Goal: Transaction & Acquisition: Purchase product/service

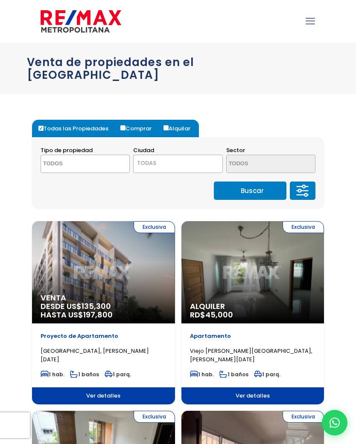
select select
click at [64, 155] on textarea "Search" at bounding box center [77, 164] width 72 height 18
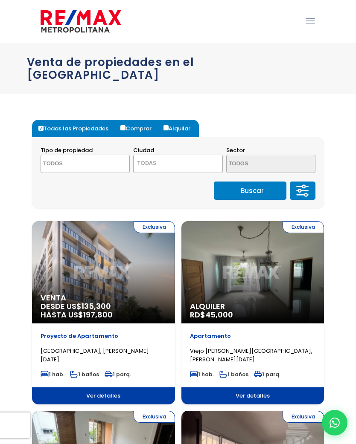
click at [154, 159] on span "TODAS" at bounding box center [146, 163] width 19 height 8
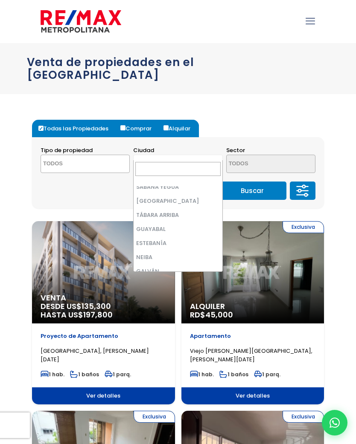
scroll to position [142, 0]
select select "10"
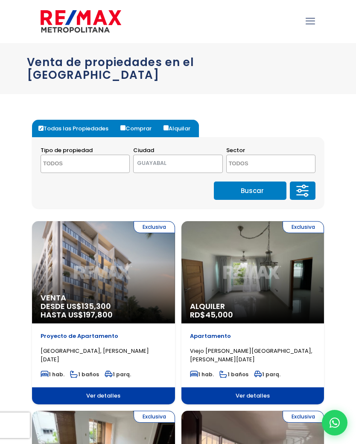
click at [230, 182] on button "Buscar" at bounding box center [250, 191] width 72 height 18
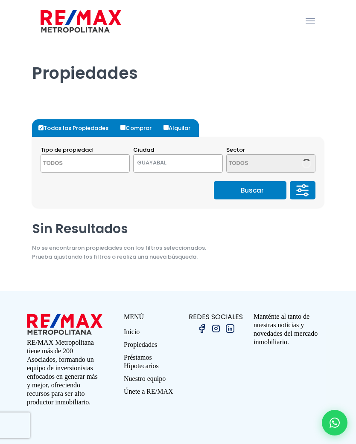
select select
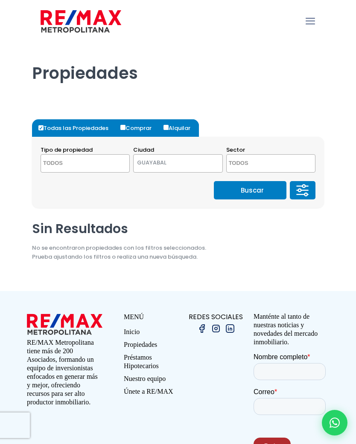
click at [159, 162] on span "GUAYABAL" at bounding box center [167, 163] width 68 height 12
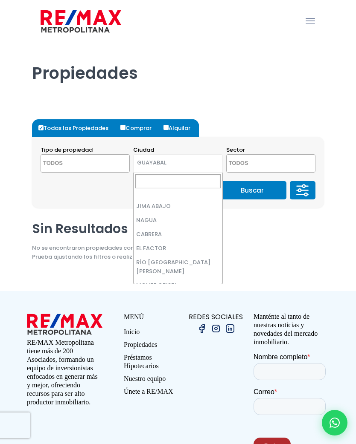
scroll to position [966, 0]
click at [126, 196] on div "Buscar" at bounding box center [178, 190] width 275 height 18
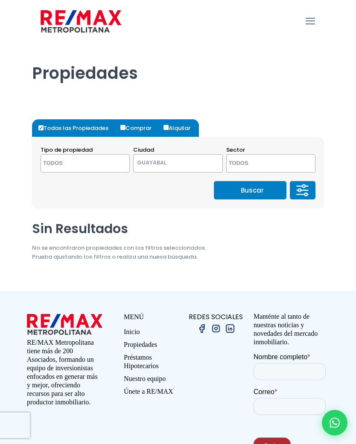
click at [145, 160] on span "GUAYABAL" at bounding box center [167, 163] width 68 height 12
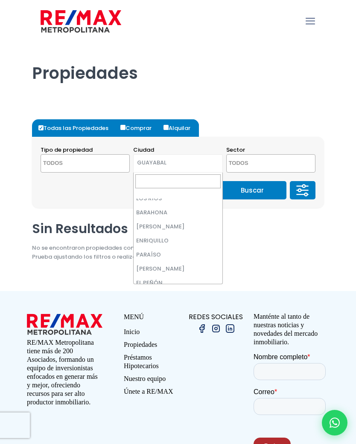
scroll to position [267, 0]
select select "19"
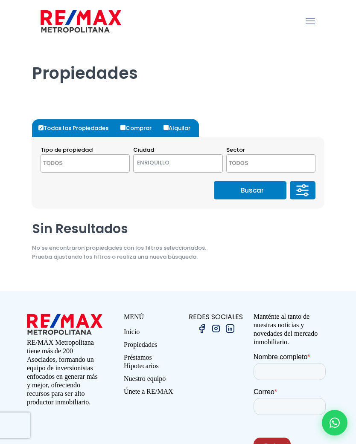
click at [238, 191] on button "Buscar" at bounding box center [250, 190] width 72 height 18
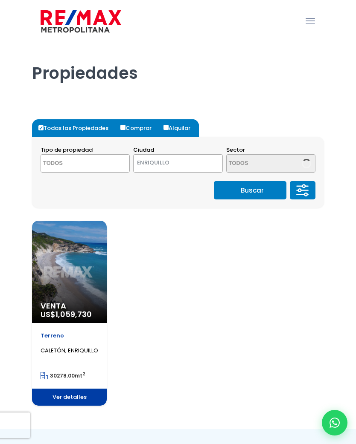
select select
select select "19"
click at [80, 270] on div "Venta US$ 1,059,730" at bounding box center [69, 272] width 75 height 102
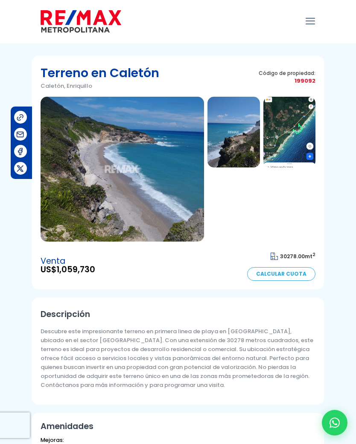
click at [112, 179] on img at bounding box center [122, 169] width 163 height 145
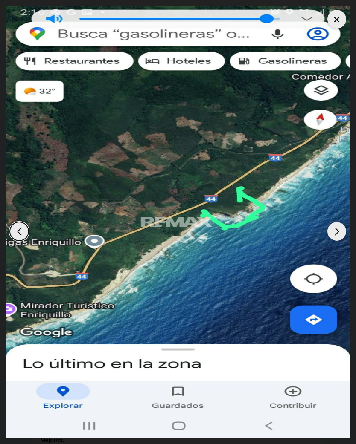
click at [342, 14] on div at bounding box center [336, 19] width 19 height 19
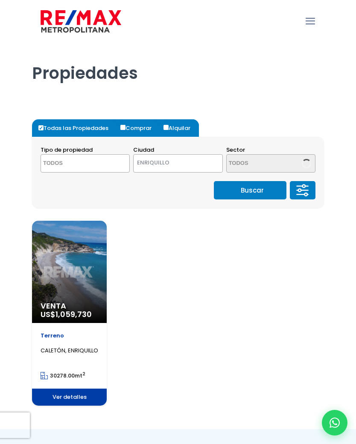
select select
click at [147, 160] on span "ENRIQUILLO" at bounding box center [167, 163] width 68 height 12
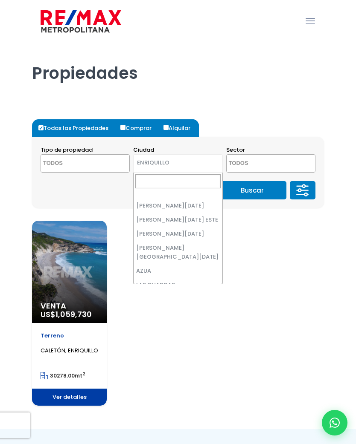
click at [154, 171] on span "× ENRIQUILLO" at bounding box center [177, 163] width 89 height 18
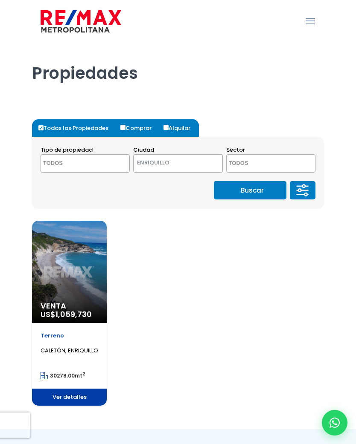
click at [147, 161] on span "ENRIQUILLO" at bounding box center [167, 163] width 68 height 12
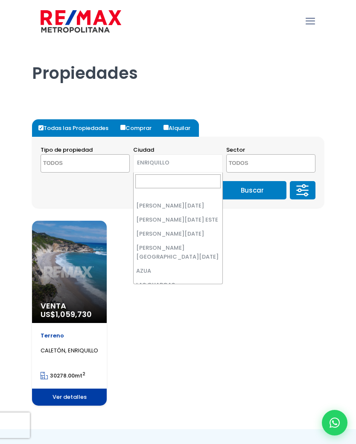
select select "148"
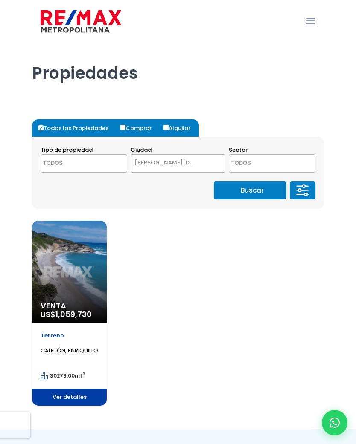
click at [234, 188] on button "Buscar" at bounding box center [250, 190] width 72 height 18
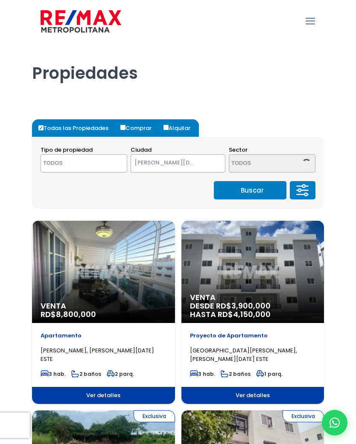
select select
select select "148"
click at [126, 124] on label "Comprar" at bounding box center [139, 127] width 42 height 17
click at [125, 125] on input "Comprar" at bounding box center [122, 127] width 5 height 5
radio input "true"
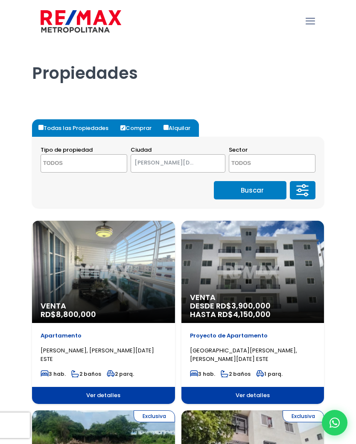
click at [236, 186] on button "Buscar" at bounding box center [250, 190] width 72 height 18
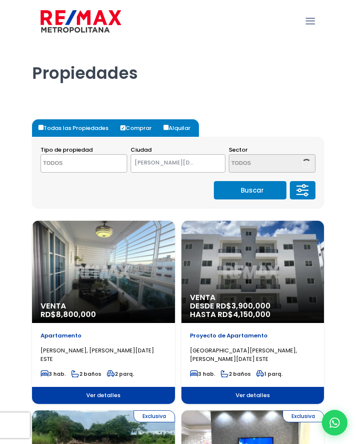
select select
select select "148"
click at [237, 156] on textarea "Search" at bounding box center [265, 164] width 72 height 18
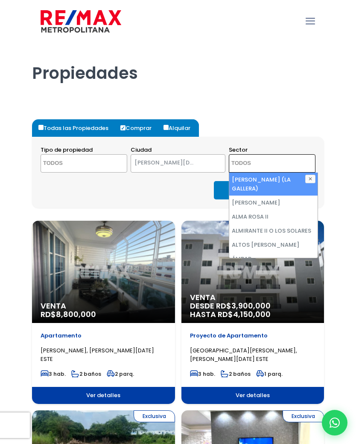
click at [225, 94] on div "Propiedades" at bounding box center [178, 75] width 302 height 64
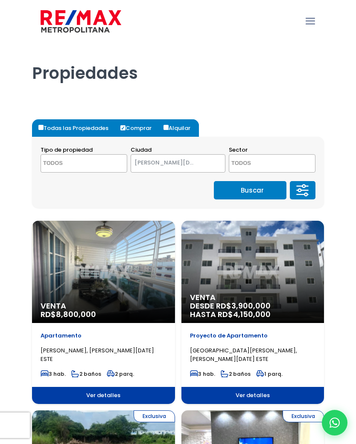
click at [304, 188] on icon at bounding box center [303, 186] width 3 height 3
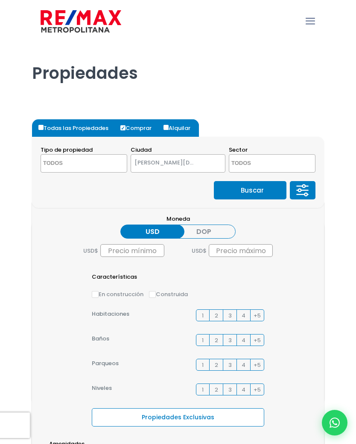
scroll to position [22, 0]
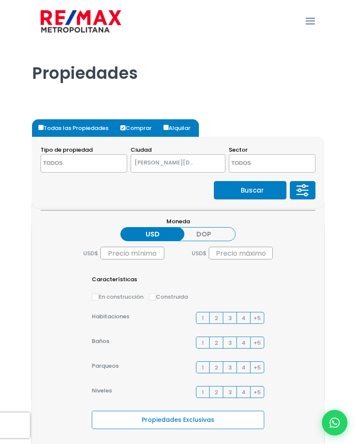
click at [213, 229] on label "DOP" at bounding box center [203, 234] width 64 height 14
click at [0, 0] on input "DOP" at bounding box center [0, 0] width 0 height 0
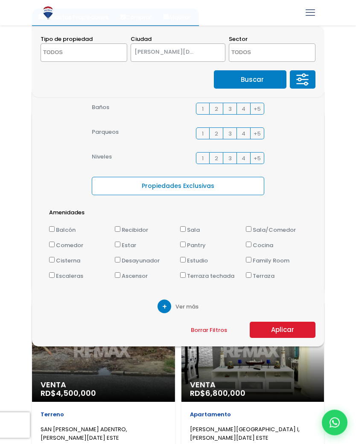
scroll to position [111, 0]
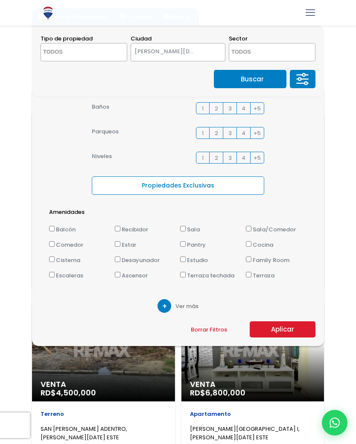
click at [275, 327] on button "Aplicar" at bounding box center [282, 330] width 66 height 16
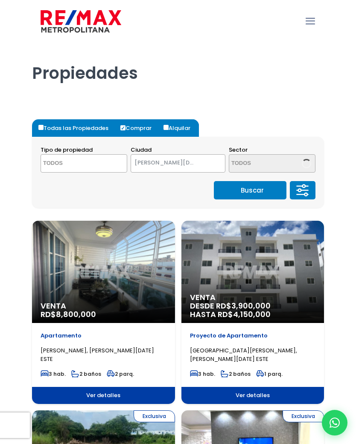
select select
select select "148"
click at [300, 191] on icon at bounding box center [299, 190] width 3 height 3
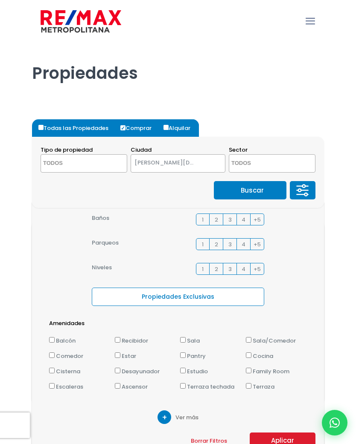
scroll to position [145, 0]
click at [177, 415] on span "Ver más" at bounding box center [186, 417] width 23 height 9
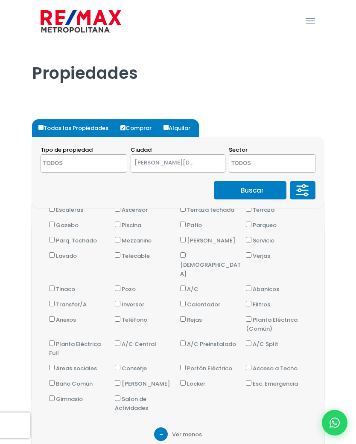
scroll to position [321, 0]
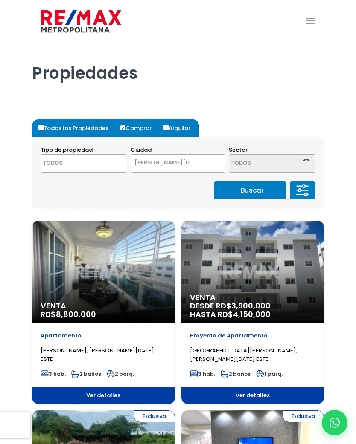
select select
select select "148"
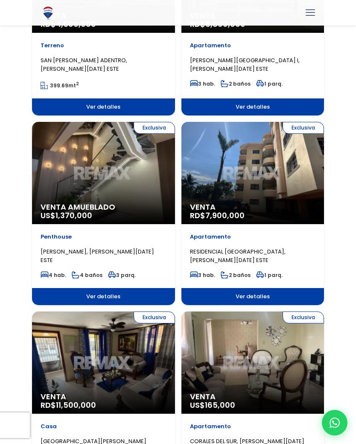
scroll to position [480, 0]
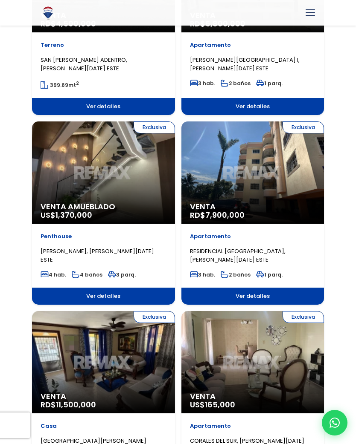
click at [65, 189] on div "Exclusiva Venta Amueblado US$ 1,370,000" at bounding box center [103, 173] width 143 height 102
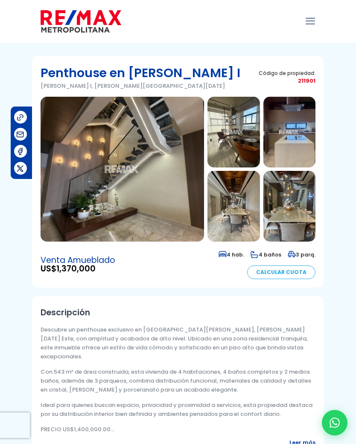
click at [112, 161] on img at bounding box center [122, 169] width 163 height 145
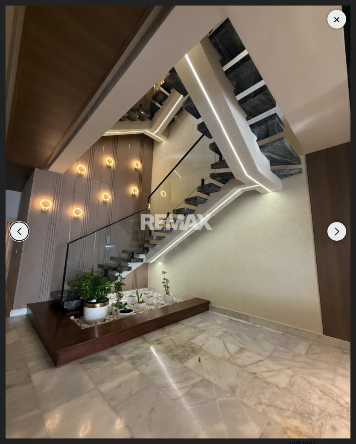
click at [342, 241] on div "Next slide" at bounding box center [336, 231] width 19 height 19
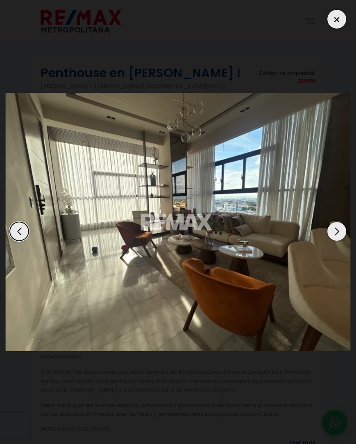
click at [327, 242] on img "2 / 12" at bounding box center [178, 222] width 345 height 258
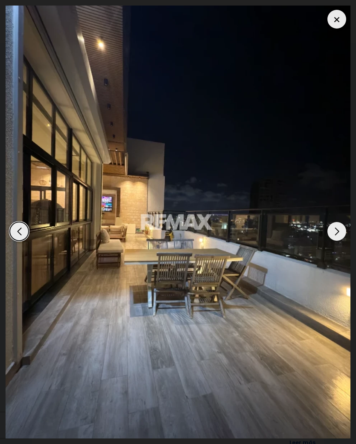
click at [335, 233] on img "12 / 12" at bounding box center [178, 222] width 345 height 433
click at [332, 241] on div "Next slide" at bounding box center [336, 231] width 19 height 19
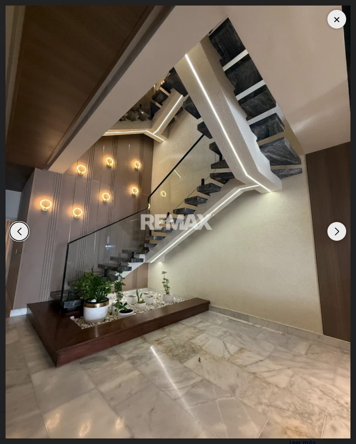
click at [335, 241] on div "Next slide" at bounding box center [336, 231] width 19 height 19
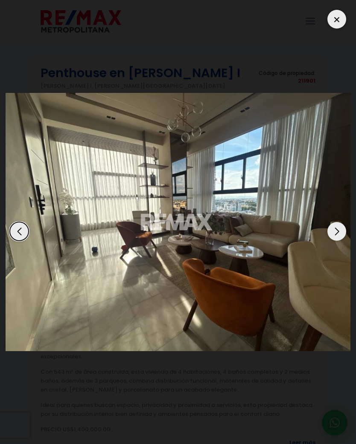
click at [333, 229] on img "2 / 12" at bounding box center [178, 222] width 345 height 258
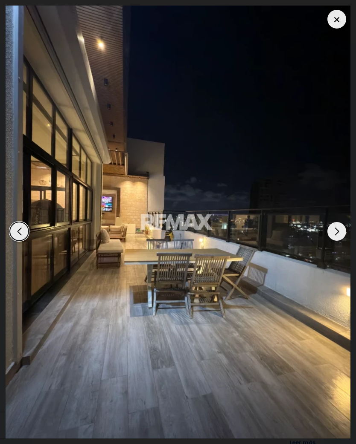
click at [334, 238] on div "Next slide" at bounding box center [336, 231] width 19 height 19
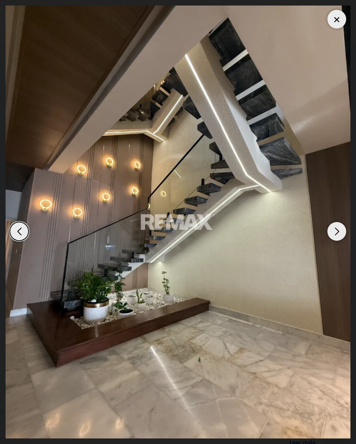
click at [336, 239] on div "Next slide" at bounding box center [336, 231] width 19 height 19
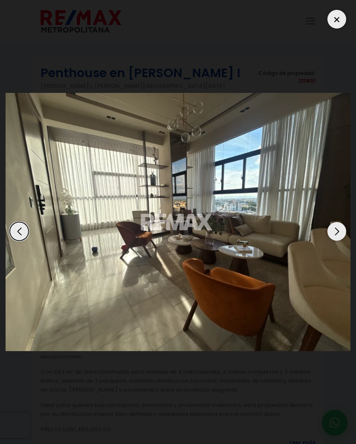
click at [330, 22] on div at bounding box center [336, 19] width 19 height 19
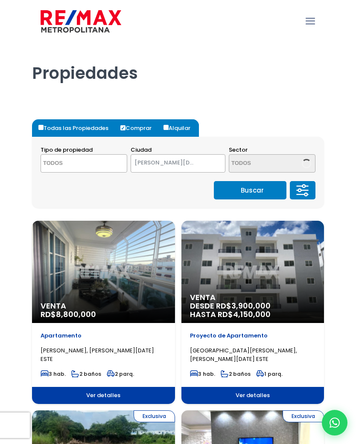
select select
select select "148"
click at [295, 187] on icon at bounding box center [302, 191] width 17 height 26
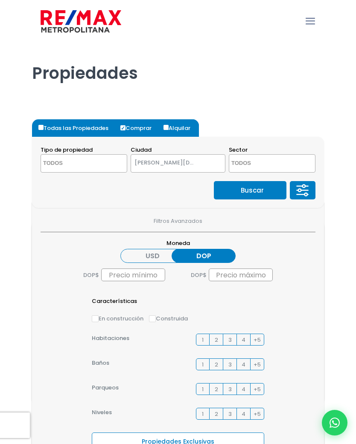
click at [202, 251] on label "DOP" at bounding box center [203, 256] width 64 height 14
click at [0, 0] on input "DOP" at bounding box center [0, 0] width 0 height 0
click at [118, 270] on input "text" at bounding box center [133, 275] width 64 height 13
click at [225, 275] on input "text" at bounding box center [241, 275] width 64 height 13
type input "0"
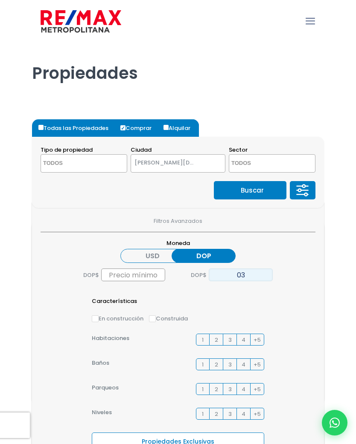
type input "3"
type input "5,000,000"
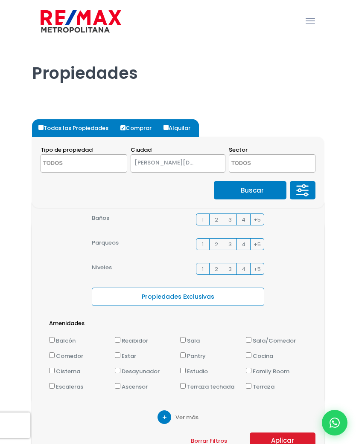
scroll to position [145, 0]
click at [296, 265] on div "Características En construcción Construida Habitaciones 1 2 3 4 +5 1 2" at bounding box center [178, 275] width 275 height 246
click at [270, 430] on section "Filtros Avanzados Moneda USD DOP DOP $ DOP $ 5,000,000 Características En const…" at bounding box center [178, 330] width 292 height 256
click at [269, 441] on button "Aplicar" at bounding box center [282, 441] width 66 height 16
click at [270, 440] on button "Aplicar" at bounding box center [282, 441] width 66 height 16
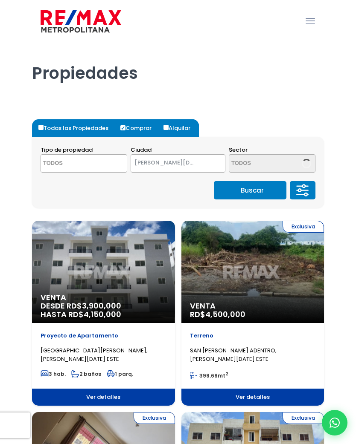
select select
select select "148"
click at [57, 165] on textarea "Search" at bounding box center [77, 164] width 72 height 18
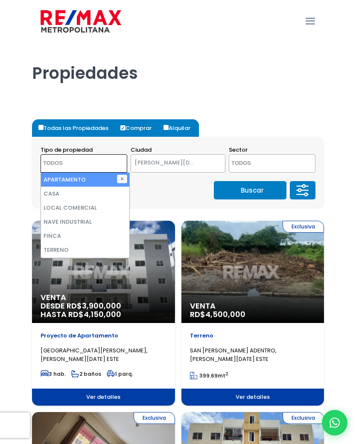
click at [50, 193] on li "CASA" at bounding box center [85, 194] width 88 height 14
select select "house"
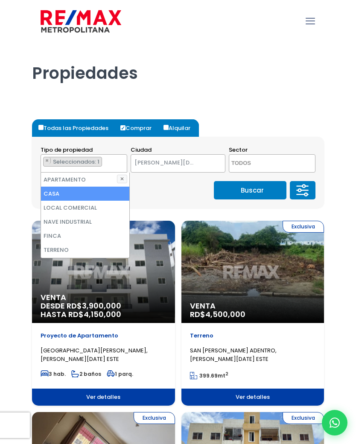
click at [50, 190] on li "CASA" at bounding box center [85, 194] width 88 height 14
click at [47, 195] on li "CASA" at bounding box center [85, 194] width 88 height 14
select select "house"
click at [255, 192] on button "Buscar" at bounding box center [250, 190] width 72 height 18
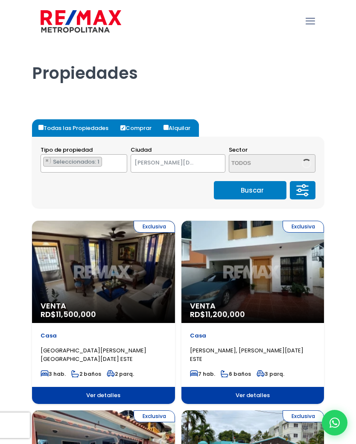
select select "148"
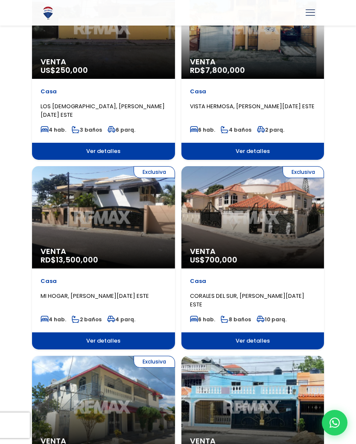
scroll to position [822, 0]
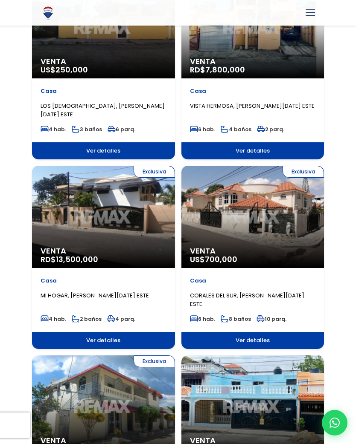
click at [244, 232] on div "Exclusiva Venta US$ 700,000" at bounding box center [252, 217] width 143 height 102
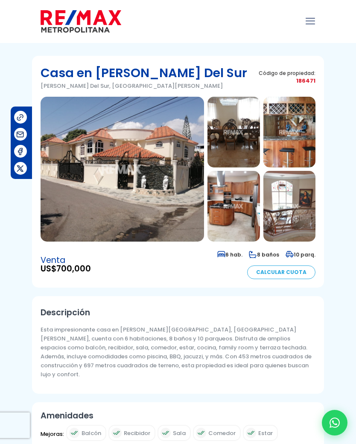
click at [121, 181] on img at bounding box center [122, 169] width 163 height 145
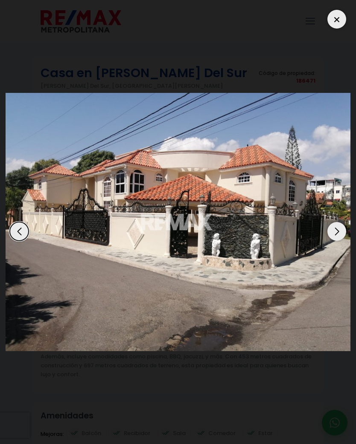
click at [340, 222] on div "Next slide" at bounding box center [336, 231] width 19 height 19
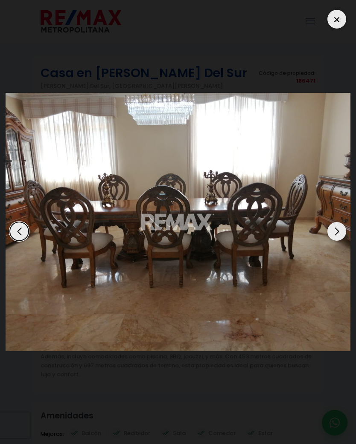
click at [336, 222] on div "Next slide" at bounding box center [336, 231] width 19 height 19
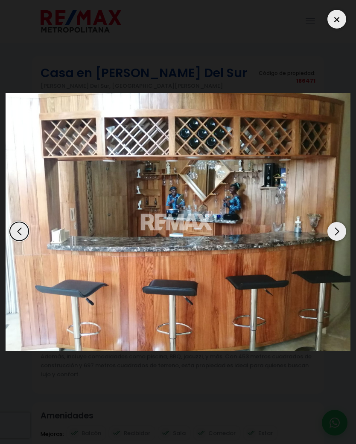
click at [332, 222] on div "Next slide" at bounding box center [336, 231] width 19 height 19
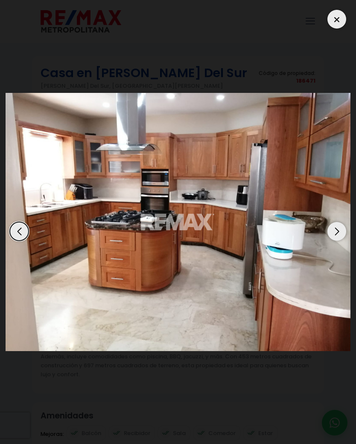
click at [333, 136] on img "4 / 10" at bounding box center [178, 222] width 345 height 258
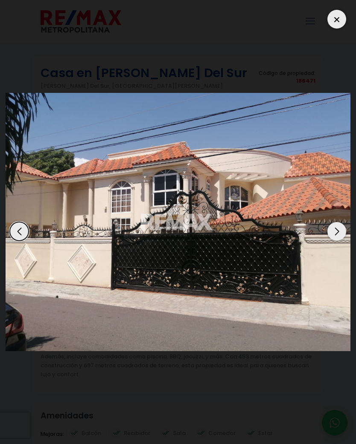
click at [338, 222] on div "Next slide" at bounding box center [336, 231] width 19 height 19
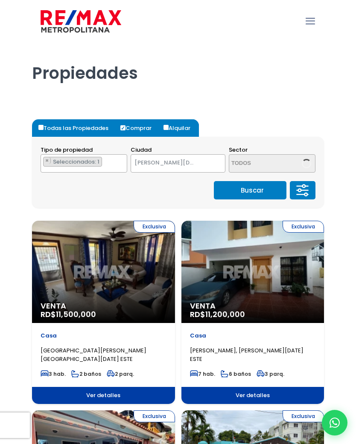
select select "148"
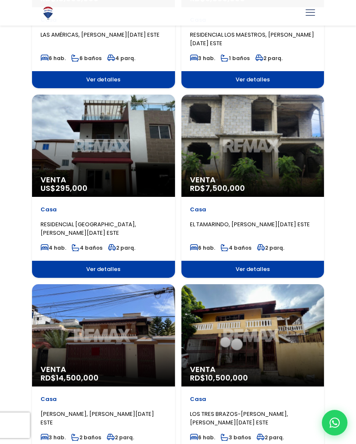
scroll to position [1273, 0]
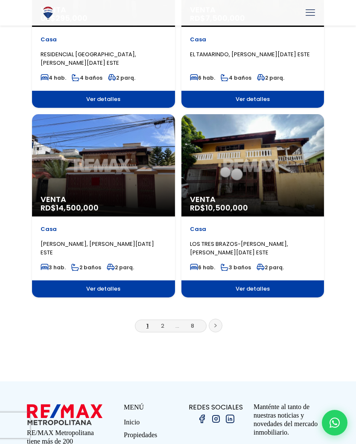
scroll to position [1444, 0]
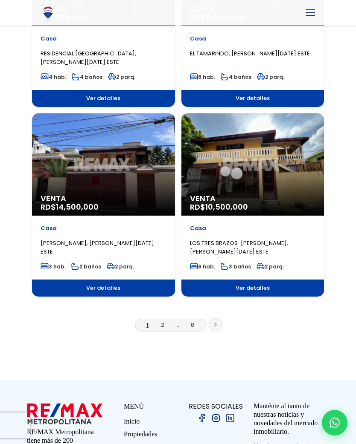
click at [217, 318] on link at bounding box center [216, 325] width 14 height 14
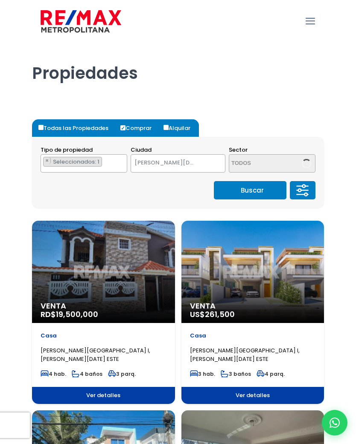
select select "148"
click at [307, 193] on icon at bounding box center [302, 191] width 17 height 26
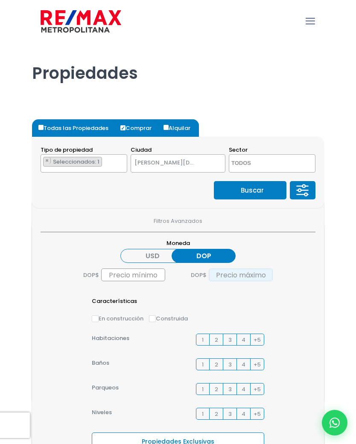
click at [224, 276] on input "text" at bounding box center [241, 275] width 64 height 13
type input "5,000,000"
click at [119, 269] on input "text" at bounding box center [133, 275] width 64 height 13
type input "500,000"
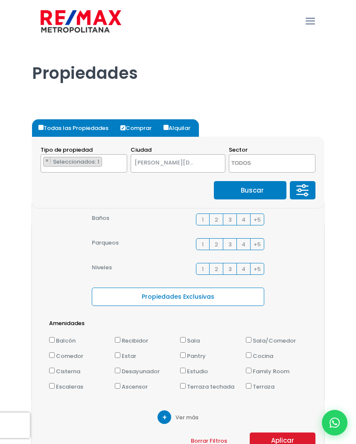
scroll to position [145, 0]
click at [266, 440] on button "Aplicar" at bounding box center [282, 441] width 66 height 16
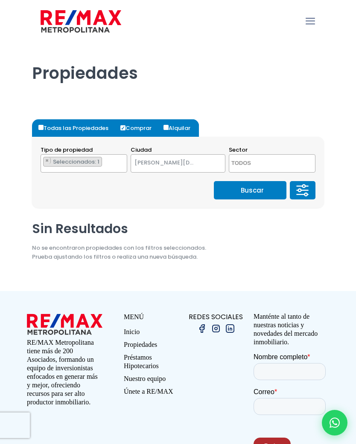
click at [175, 160] on span "[PERSON_NAME][DATE] ESTE" at bounding box center [167, 163] width 73 height 12
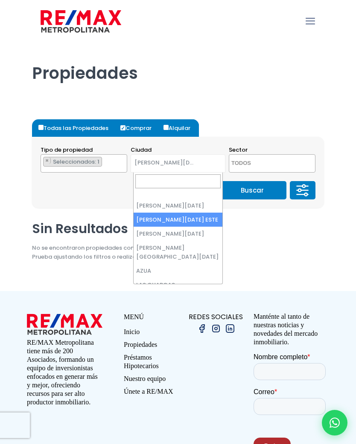
select select "149"
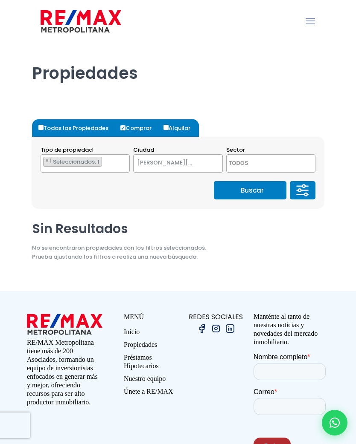
click at [227, 188] on button "Buscar" at bounding box center [250, 190] width 72 height 18
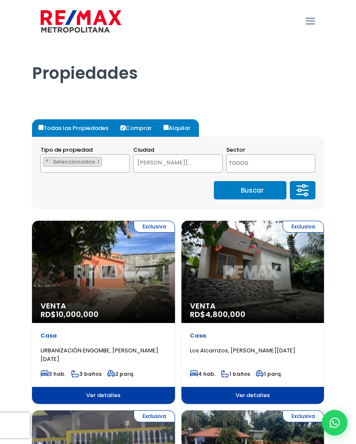
select select "149"
select select
click at [306, 190] on icon at bounding box center [304, 190] width 7 height 0
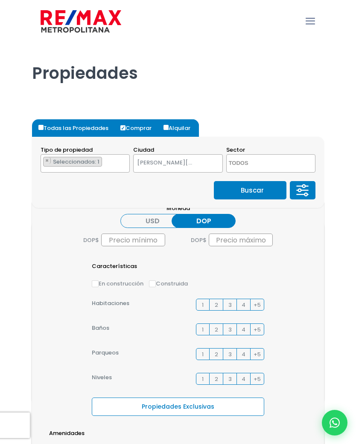
scroll to position [35, 0]
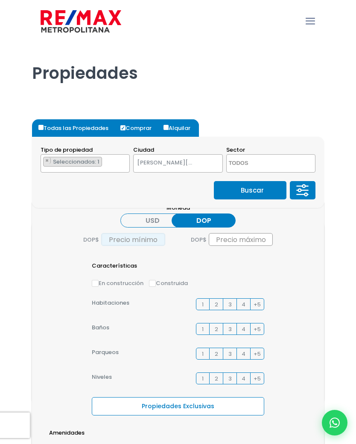
click at [113, 239] on input "text" at bounding box center [133, 239] width 64 height 13
type input "500,000"
click at [231, 239] on input "text" at bounding box center [241, 239] width 64 height 13
type input "7,000,000"
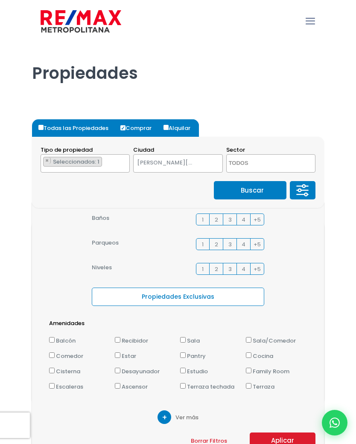
scroll to position [145, 0]
click at [271, 438] on button "Aplicar" at bounding box center [282, 441] width 66 height 16
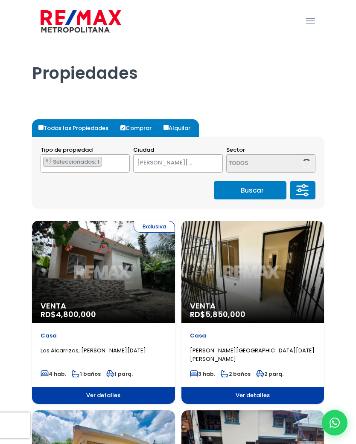
select select "149"
click at [68, 342] on div "Casa Los Alcarrizos, SANTO DOMINGO OESTE" at bounding box center [104, 348] width 126 height 32
click at [62, 331] on div "Casa Los Alcarrizos, SANTO DOMINGO OESTE 4 hab. 1 baños 1 parq." at bounding box center [103, 355] width 143 height 64
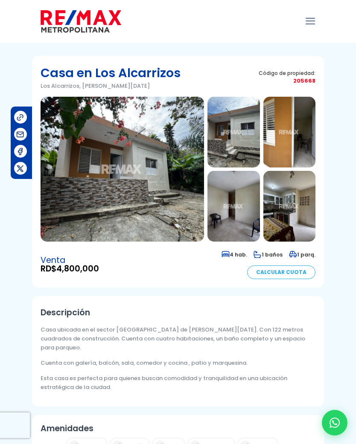
click at [169, 204] on img at bounding box center [122, 169] width 163 height 145
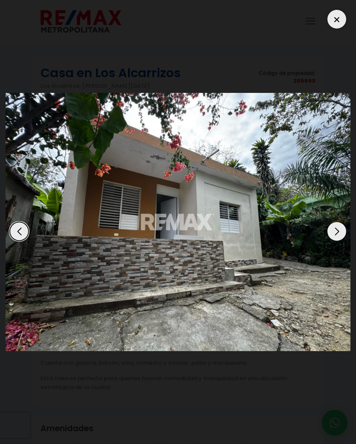
click at [335, 222] on div "Next slide" at bounding box center [336, 231] width 19 height 19
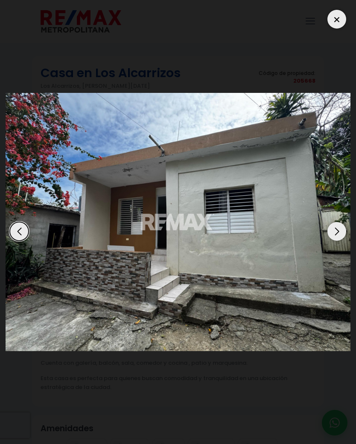
click at [334, 222] on div "Next slide" at bounding box center [336, 231] width 19 height 19
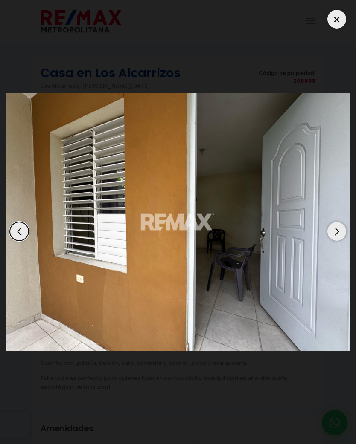
click at [333, 222] on div "Next slide" at bounding box center [336, 231] width 19 height 19
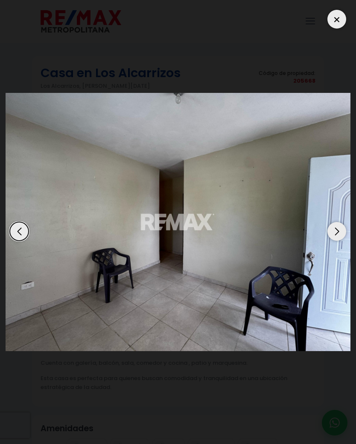
click at [338, 222] on div "Next slide" at bounding box center [336, 231] width 19 height 19
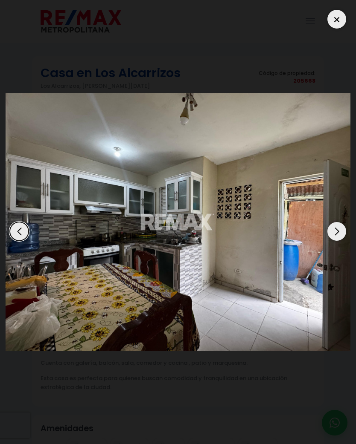
click at [336, 222] on div "Next slide" at bounding box center [336, 231] width 19 height 19
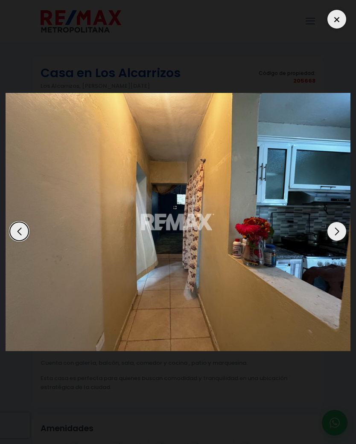
click at [336, 222] on div "Next slide" at bounding box center [336, 231] width 19 height 19
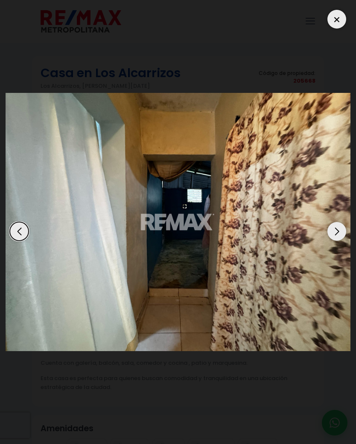
click at [334, 222] on div "Next slide" at bounding box center [336, 231] width 19 height 19
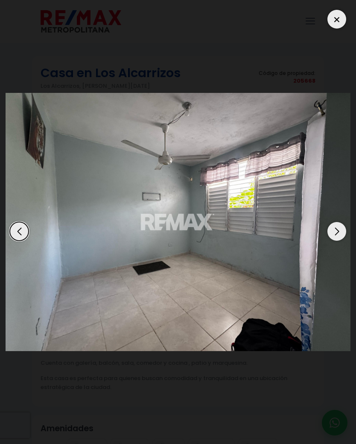
click at [331, 222] on div "Next slide" at bounding box center [336, 231] width 19 height 19
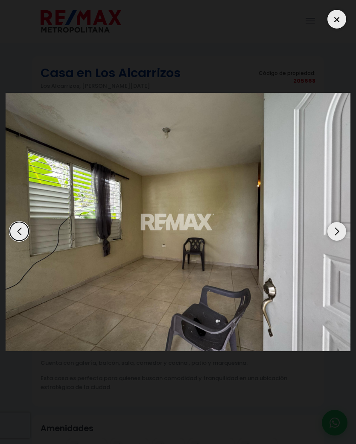
click at [336, 222] on div "Next slide" at bounding box center [336, 231] width 19 height 19
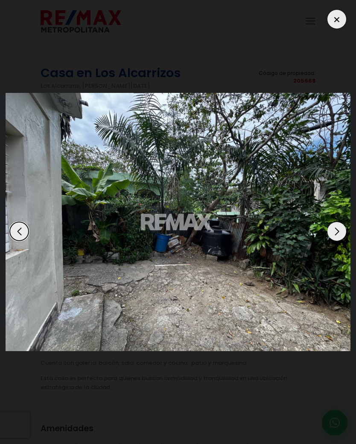
click at [334, 222] on div "Next slide" at bounding box center [336, 231] width 19 height 19
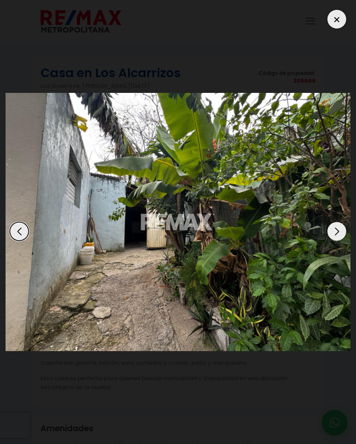
click at [338, 222] on div "Next slide" at bounding box center [336, 231] width 19 height 19
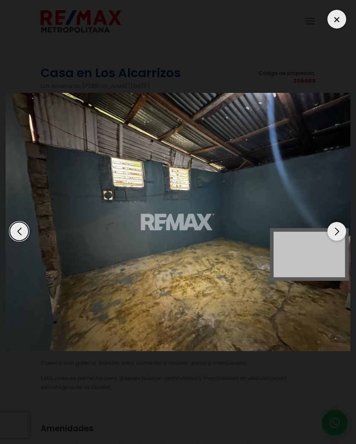
click at [334, 222] on div "Next slide" at bounding box center [336, 231] width 19 height 19
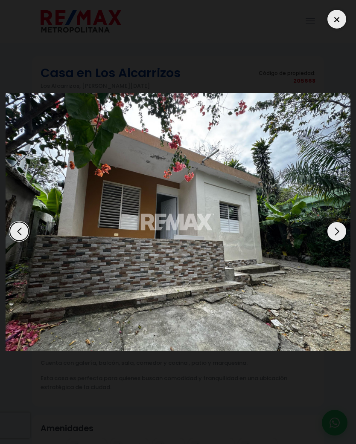
click at [25, 222] on div "Previous slide" at bounding box center [19, 231] width 19 height 19
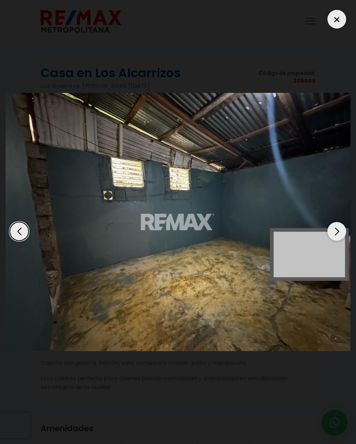
click at [337, 20] on div at bounding box center [336, 19] width 19 height 19
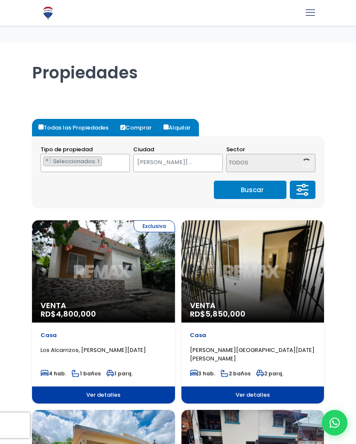
select select "149"
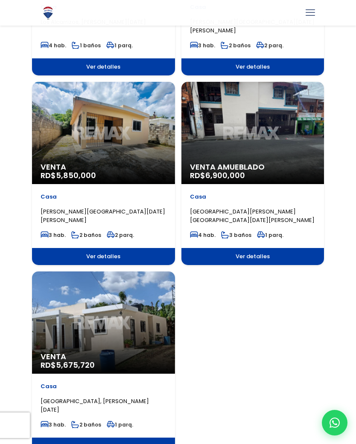
scroll to position [328, 0]
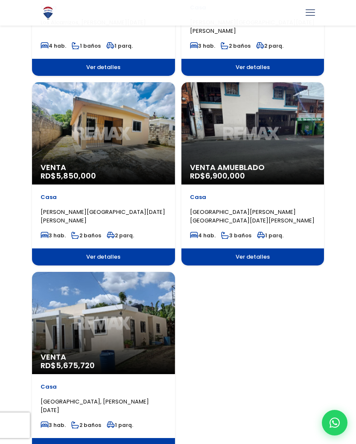
click at [143, 331] on div "Venta RD$ 5,675,720" at bounding box center [103, 323] width 143 height 102
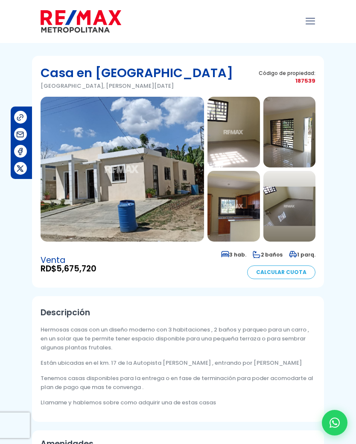
click at [136, 191] on img at bounding box center [122, 169] width 163 height 145
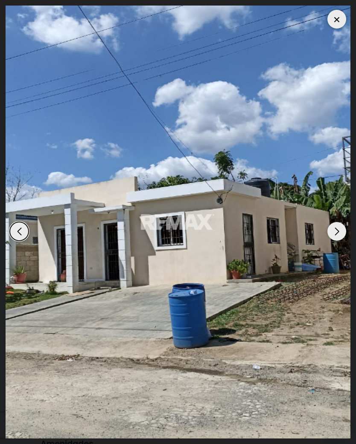
click at [335, 241] on div "Next slide" at bounding box center [336, 231] width 19 height 19
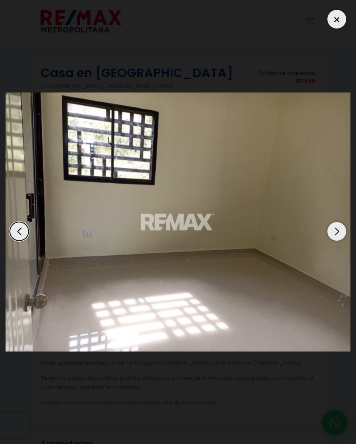
click at [337, 241] on div "Next slide" at bounding box center [336, 231] width 19 height 19
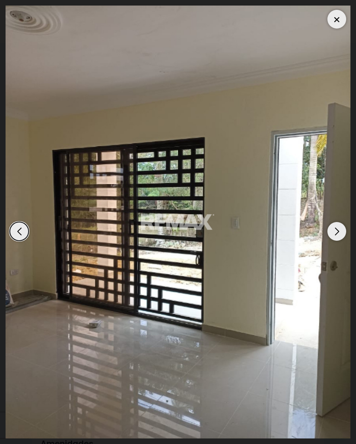
click at [335, 241] on div "Next slide" at bounding box center [336, 231] width 19 height 19
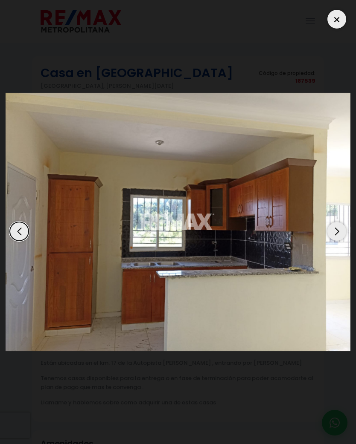
click at [335, 241] on div "Next slide" at bounding box center [336, 231] width 19 height 19
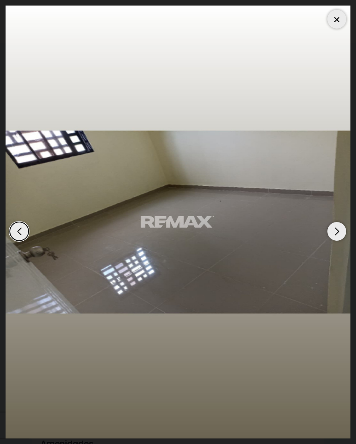
click at [20, 241] on div "Previous slide" at bounding box center [19, 231] width 19 height 19
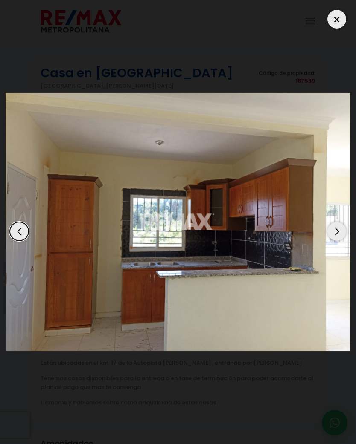
click at [335, 308] on div at bounding box center [178, 222] width 345 height 433
click at [338, 241] on div "Next slide" at bounding box center [336, 231] width 19 height 19
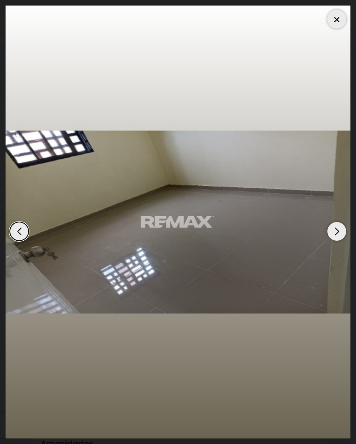
click at [337, 241] on div "Next slide" at bounding box center [336, 231] width 19 height 19
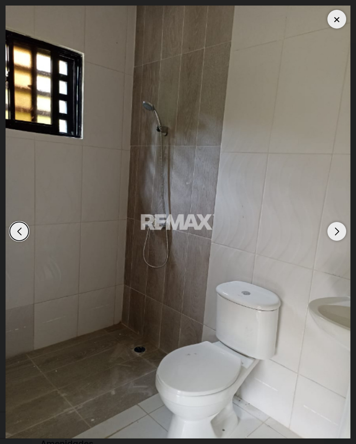
click at [336, 241] on div "Next slide" at bounding box center [336, 231] width 19 height 19
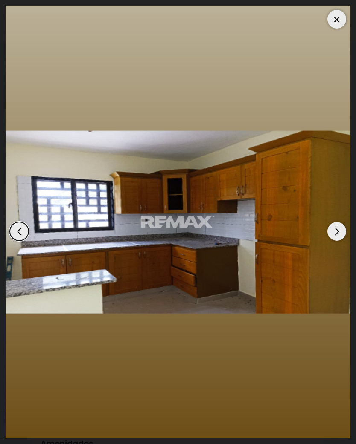
click at [334, 241] on div "Next slide" at bounding box center [336, 231] width 19 height 19
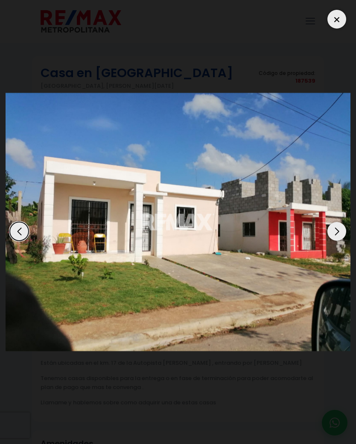
click at [338, 241] on div "Next slide" at bounding box center [336, 231] width 19 height 19
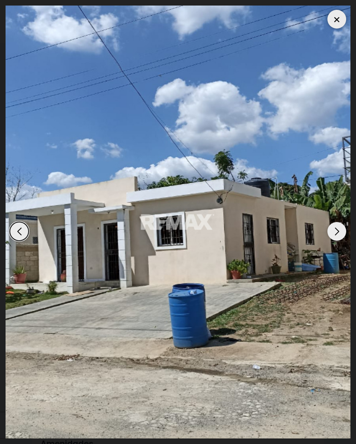
click at [337, 241] on div "Next slide" at bounding box center [336, 231] width 19 height 19
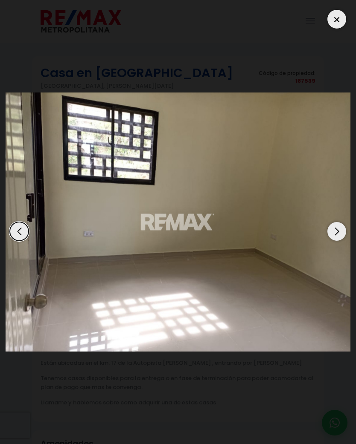
click at [336, 18] on div at bounding box center [336, 19] width 19 height 19
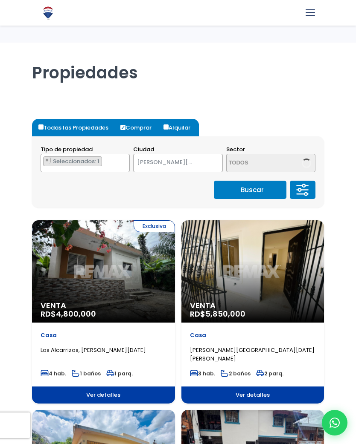
select select "149"
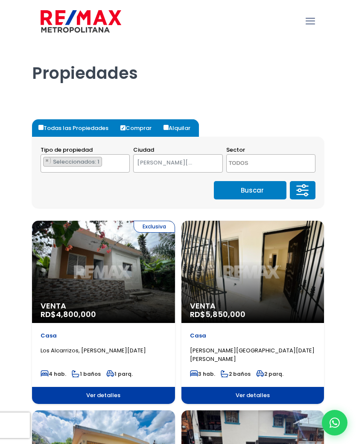
click at [85, 163] on span "Seleccionados: 1" at bounding box center [76, 162] width 49 height 8
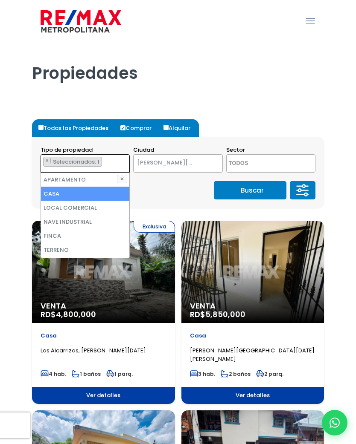
click at [98, 178] on li "APARTAMENTO" at bounding box center [85, 180] width 88 height 14
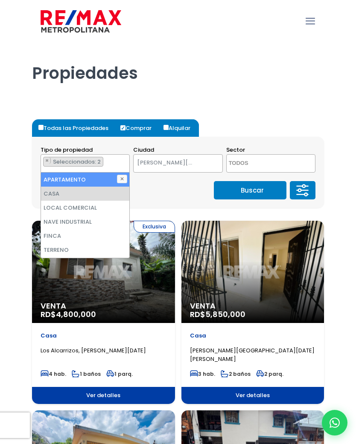
click at [83, 177] on li "APARTAMENTO" at bounding box center [85, 180] width 88 height 14
click at [93, 179] on li "APARTAMENTO" at bounding box center [85, 180] width 88 height 14
select select "apartment"
click at [260, 191] on button "Buscar" at bounding box center [250, 190] width 72 height 18
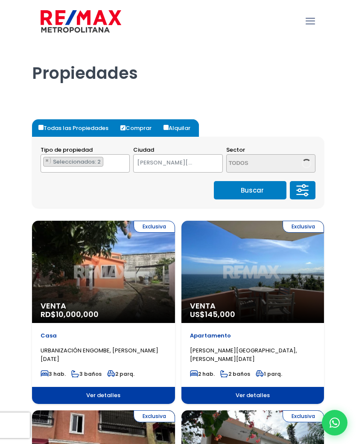
select select "149"
click at [251, 194] on button "Buscar" at bounding box center [250, 190] width 72 height 18
click at [255, 192] on button "Buscar" at bounding box center [250, 190] width 72 height 18
click at [256, 188] on button "Buscar" at bounding box center [250, 190] width 72 height 18
select select "149"
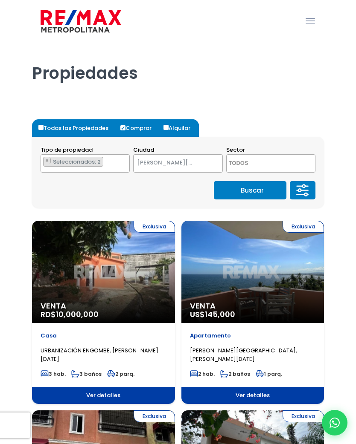
click at [305, 192] on icon at bounding box center [302, 191] width 17 height 26
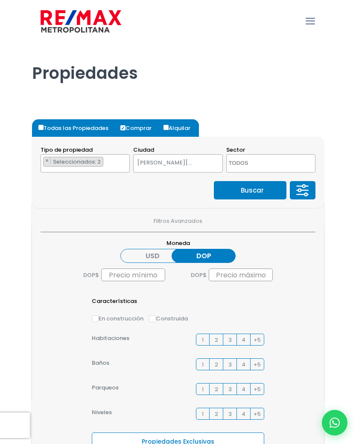
click at [191, 171] on span "× SANTO DOMINGO OESTE" at bounding box center [177, 163] width 89 height 18
click at [144, 277] on input "text" at bounding box center [133, 275] width 64 height 13
type input "500,000"
click at [254, 280] on input "text" at bounding box center [241, 275] width 64 height 13
type input "7,000,000"
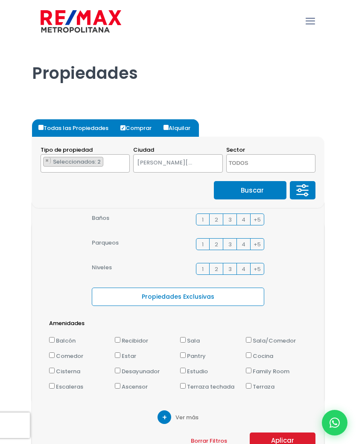
scroll to position [145, 0]
click at [281, 433] on button "Aplicar" at bounding box center [282, 441] width 66 height 16
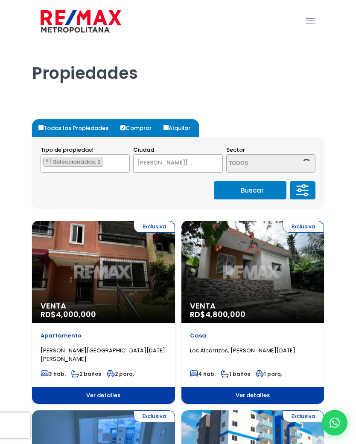
select select "149"
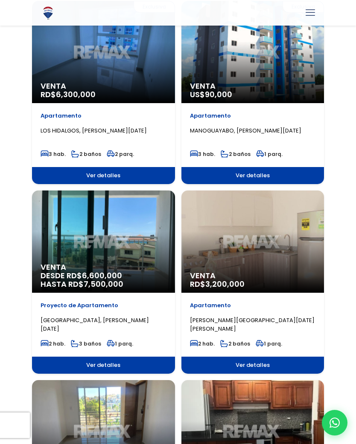
scroll to position [412, 0]
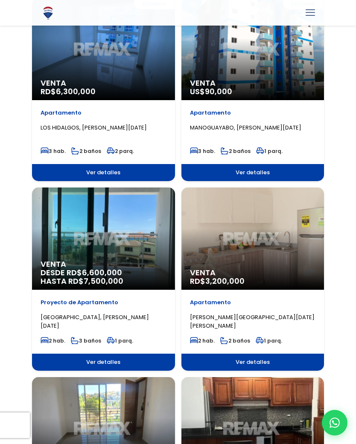
click at [263, 233] on div "Venta RD$ 3,200,000" at bounding box center [252, 239] width 143 height 102
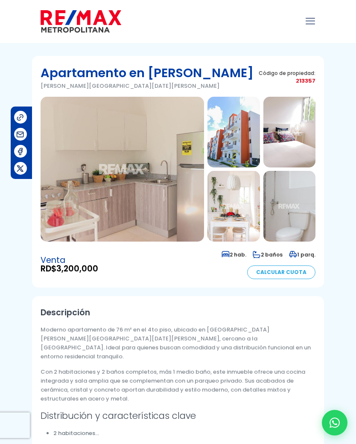
click at [173, 204] on img at bounding box center [122, 169] width 163 height 145
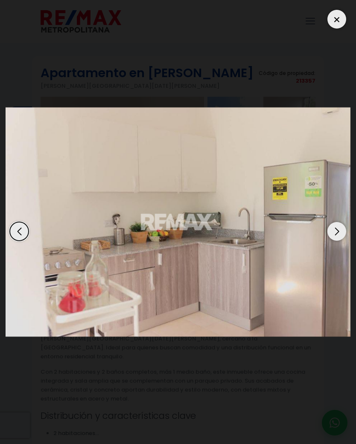
scroll to position [33, 0]
click at [119, 416] on div at bounding box center [178, 222] width 345 height 433
click at [335, 241] on div "Next slide" at bounding box center [336, 231] width 19 height 19
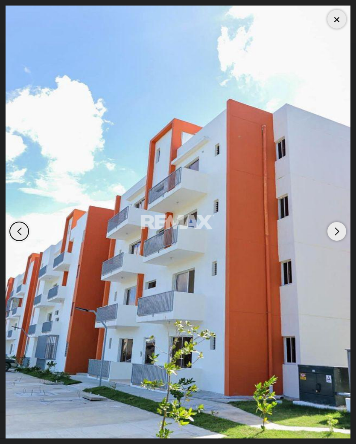
click at [336, 241] on div "Next slide" at bounding box center [336, 231] width 19 height 19
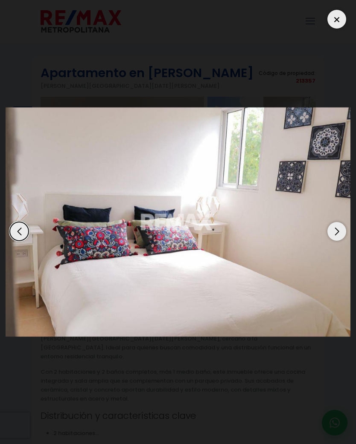
click at [340, 241] on div "Next slide" at bounding box center [336, 231] width 19 height 19
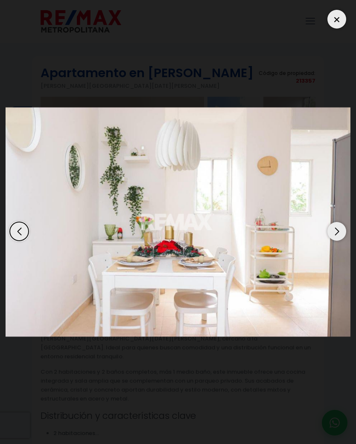
click at [337, 241] on div "Next slide" at bounding box center [336, 231] width 19 height 19
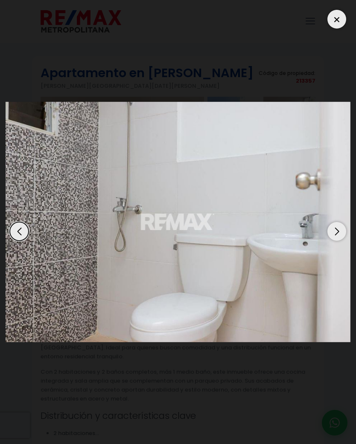
click at [333, 241] on div "Next slide" at bounding box center [336, 231] width 19 height 19
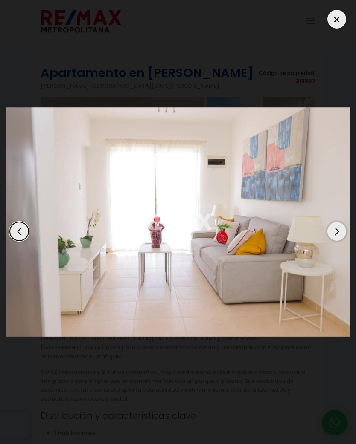
click at [336, 241] on div "Next slide" at bounding box center [336, 231] width 19 height 19
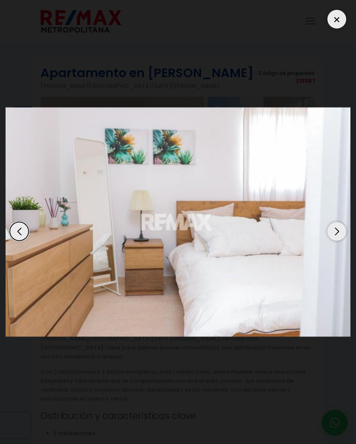
click at [341, 241] on div "Next slide" at bounding box center [336, 231] width 19 height 19
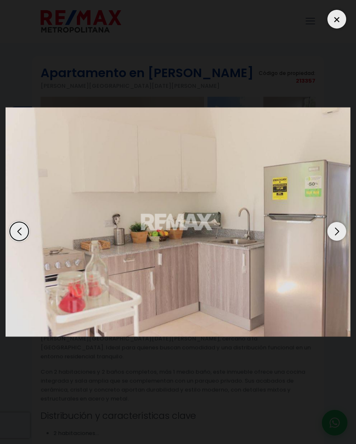
click at [341, 241] on div "Next slide" at bounding box center [336, 231] width 19 height 19
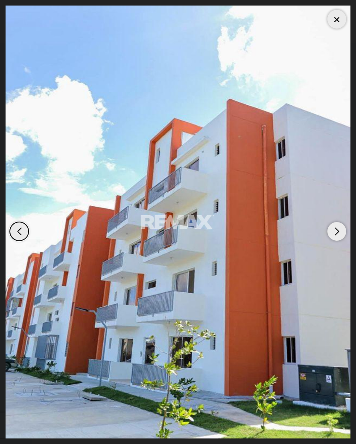
click at [331, 19] on div at bounding box center [336, 19] width 19 height 19
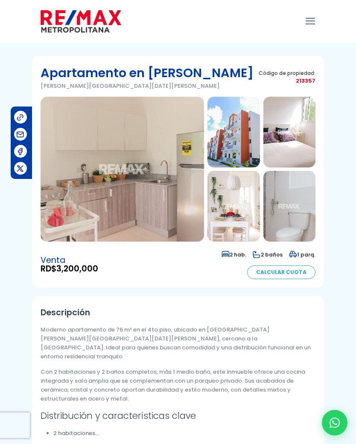
click at [172, 215] on img at bounding box center [122, 169] width 163 height 145
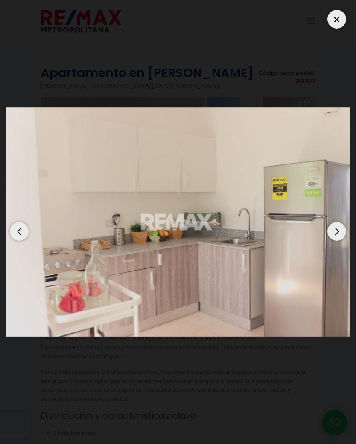
click at [338, 241] on div "Next slide" at bounding box center [336, 231] width 19 height 19
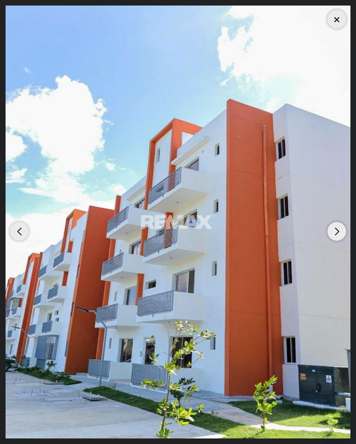
click at [335, 241] on div "Next slide" at bounding box center [336, 231] width 19 height 19
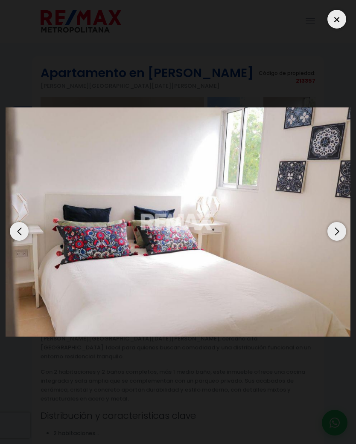
click at [335, 241] on div "Next slide" at bounding box center [336, 231] width 19 height 19
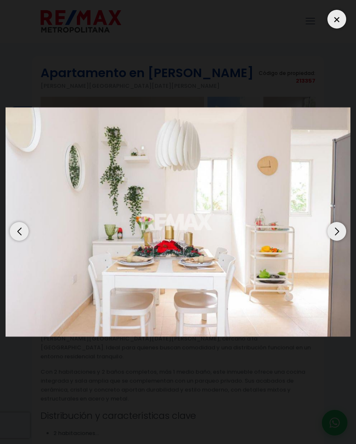
click at [334, 241] on div "Next slide" at bounding box center [336, 231] width 19 height 19
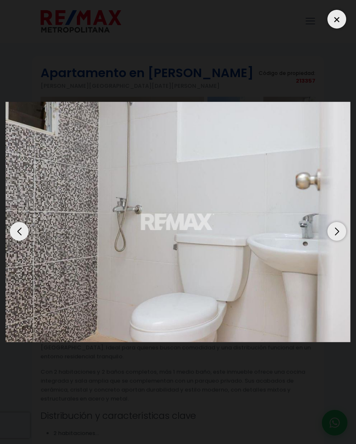
click at [332, 241] on div "Next slide" at bounding box center [336, 231] width 19 height 19
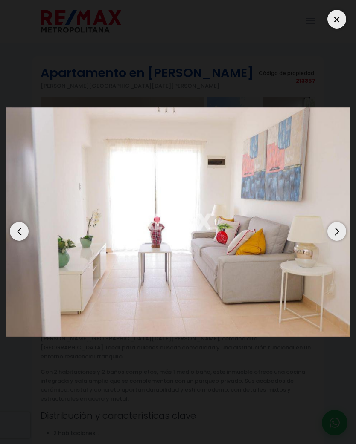
click at [330, 241] on div "Next slide" at bounding box center [336, 231] width 19 height 19
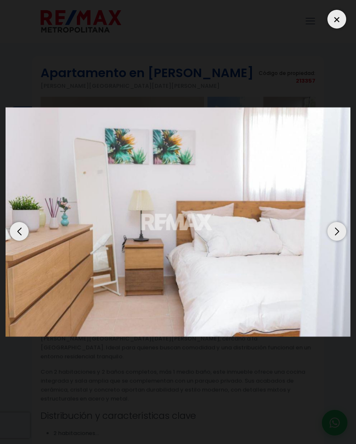
click at [333, 241] on div "Next slide" at bounding box center [336, 231] width 19 height 19
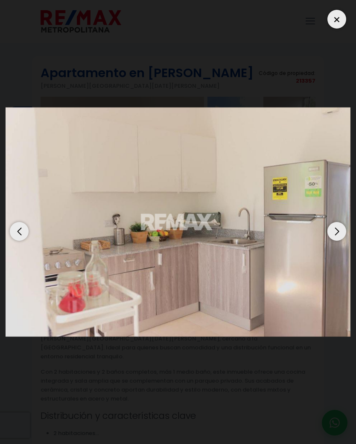
click at [333, 20] on div at bounding box center [336, 19] width 19 height 19
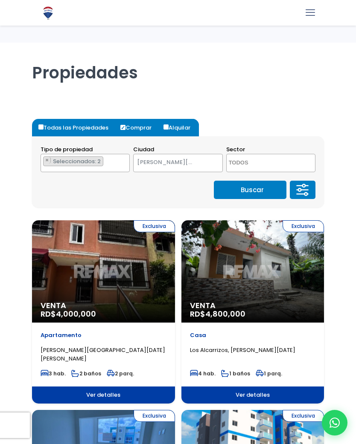
select select "149"
select select
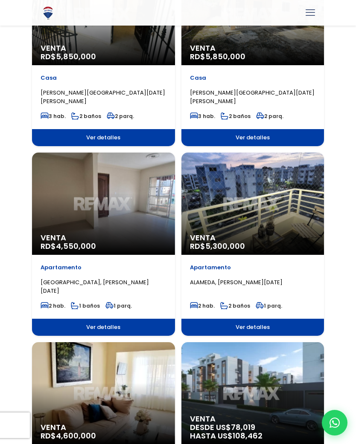
click at [100, 212] on div "Venta RD$ 4,550,000" at bounding box center [103, 204] width 143 height 102
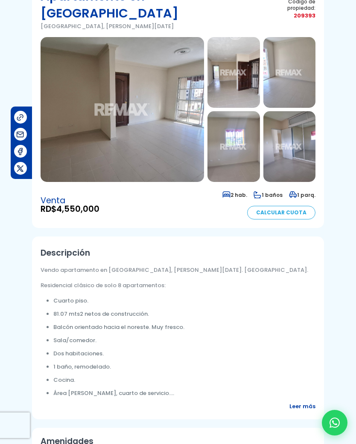
scroll to position [76, 0]
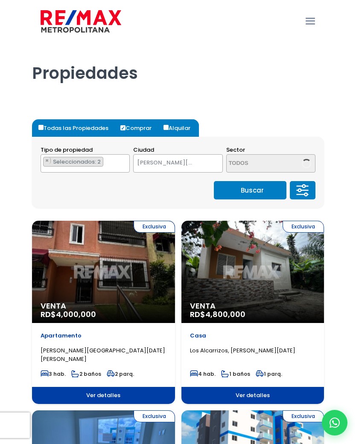
select select "149"
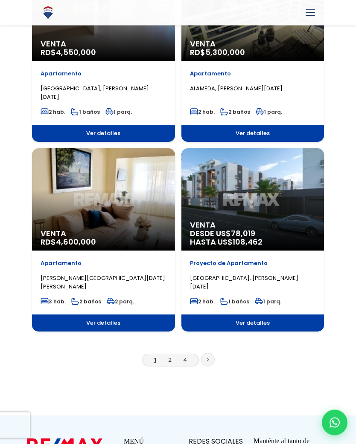
scroll to position [1394, 0]
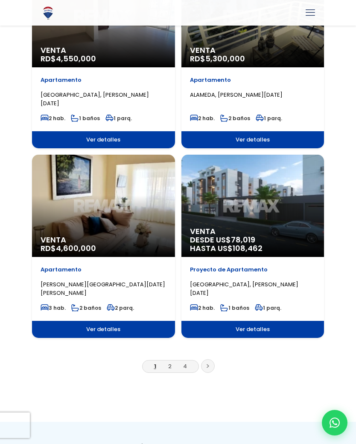
click at [206, 367] on icon at bounding box center [207, 366] width 3 height 4
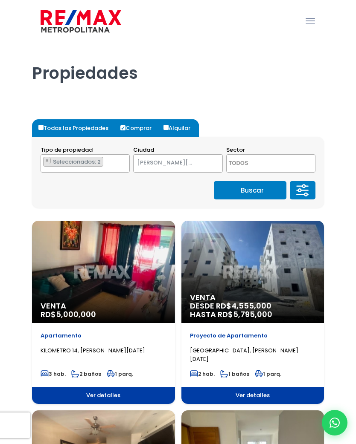
select select "149"
select select
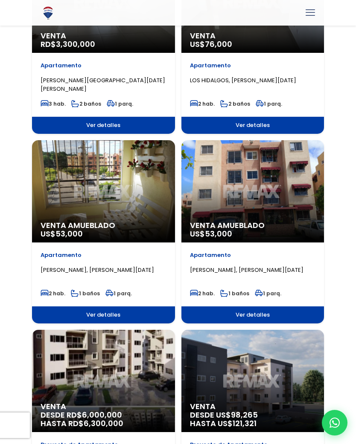
scroll to position [650, 0]
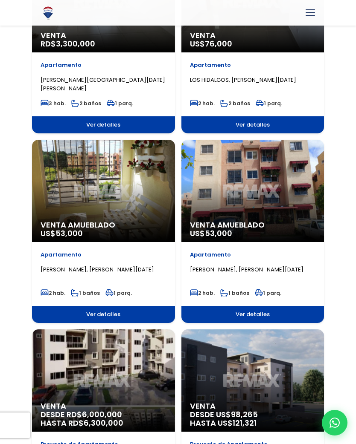
click at [277, 190] on div "Venta Amueblado US$ 53,000" at bounding box center [252, 191] width 143 height 102
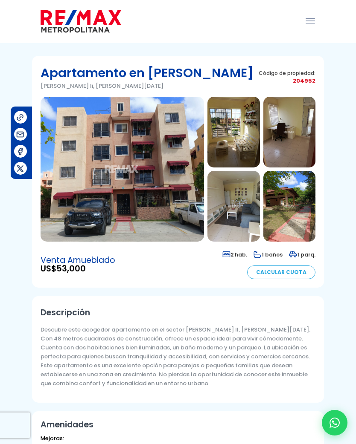
click at [165, 216] on img at bounding box center [122, 169] width 163 height 145
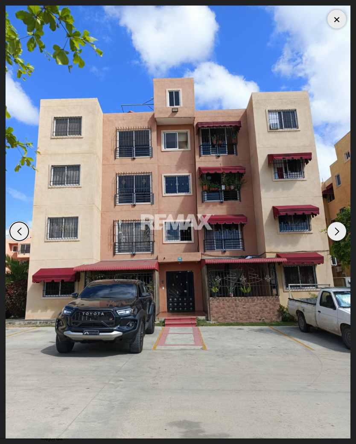
click at [332, 241] on div "Next slide" at bounding box center [336, 231] width 19 height 19
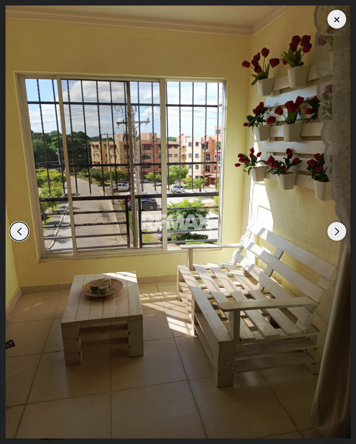
click at [338, 241] on div "Next slide" at bounding box center [336, 231] width 19 height 19
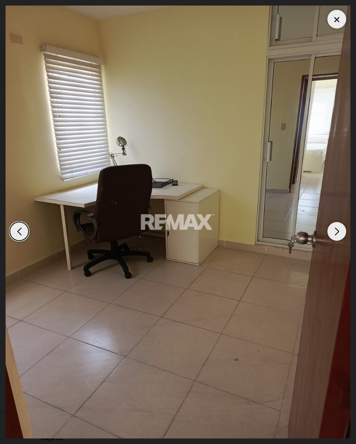
click at [335, 241] on div "Next slide" at bounding box center [336, 231] width 19 height 19
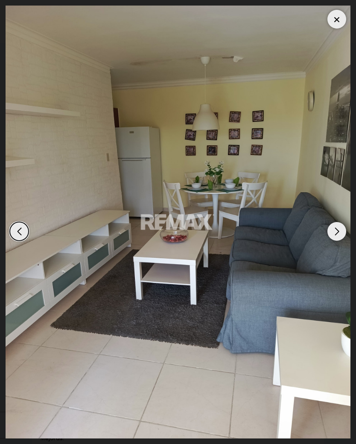
click at [333, 241] on div "Next slide" at bounding box center [336, 231] width 19 height 19
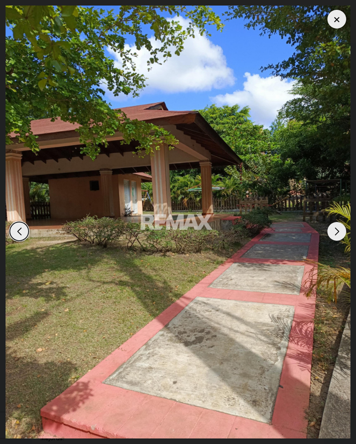
click at [335, 241] on div "Next slide" at bounding box center [336, 231] width 19 height 19
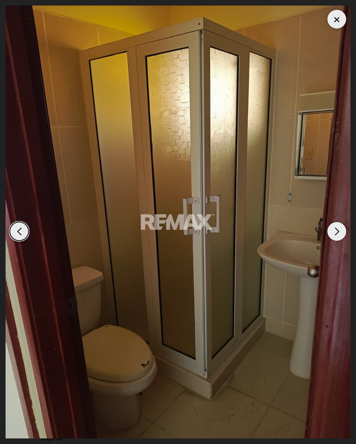
click at [338, 241] on div "Next slide" at bounding box center [336, 231] width 19 height 19
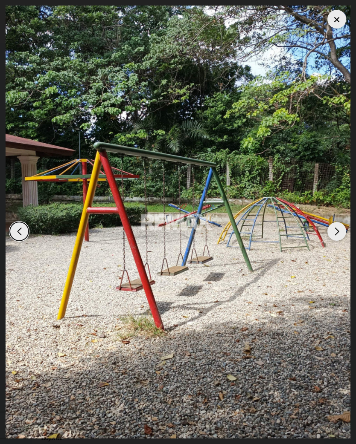
click at [334, 241] on div "Next slide" at bounding box center [336, 231] width 19 height 19
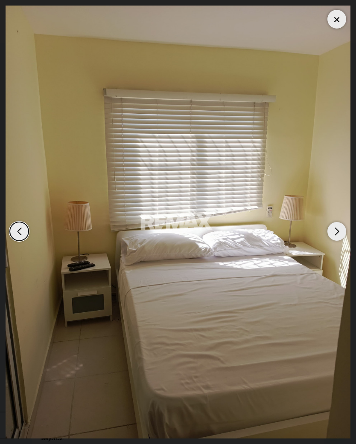
click at [332, 241] on div "Next slide" at bounding box center [336, 231] width 19 height 19
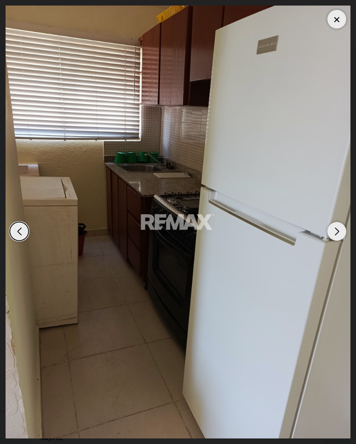
click at [337, 241] on div "Next slide" at bounding box center [336, 231] width 19 height 19
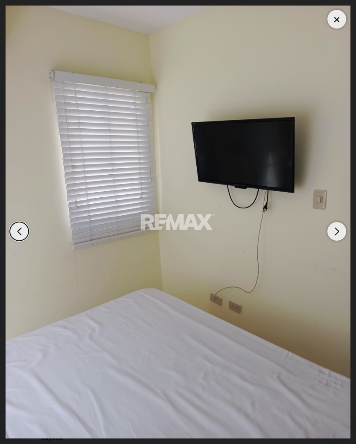
click at [27, 253] on img "10 / 13" at bounding box center [178, 222] width 345 height 433
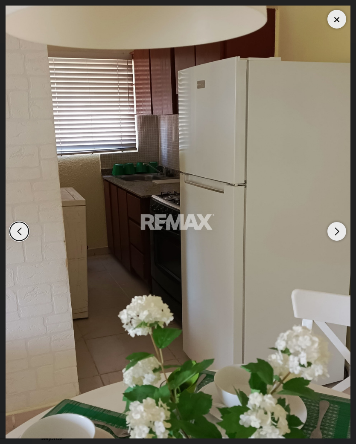
click at [333, 241] on div "Next slide" at bounding box center [336, 231] width 19 height 19
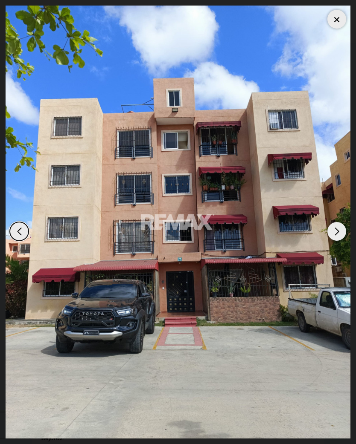
click at [334, 241] on div "Next slide" at bounding box center [336, 231] width 19 height 19
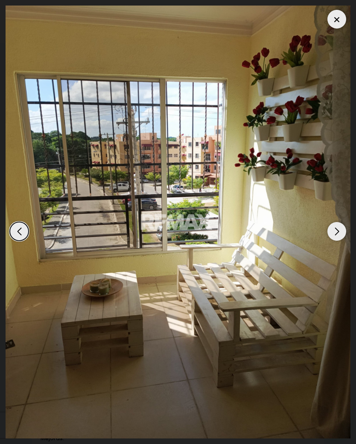
click at [336, 241] on div "Next slide" at bounding box center [336, 231] width 19 height 19
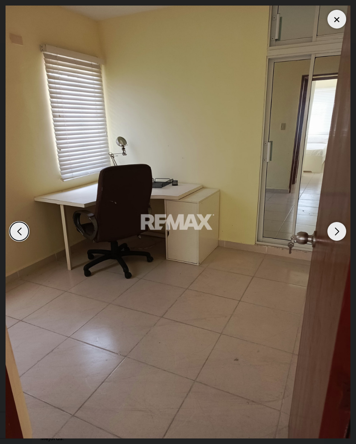
click at [336, 17] on div at bounding box center [336, 19] width 19 height 19
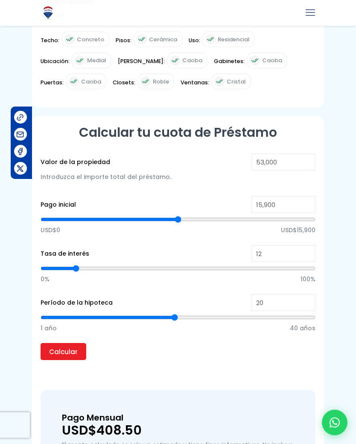
scroll to position [428, 0]
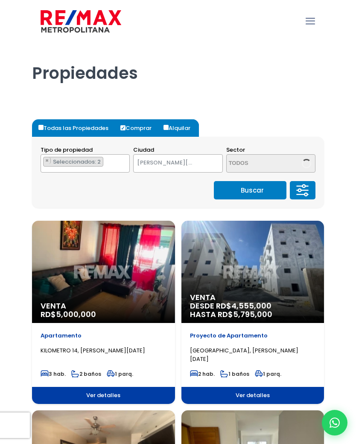
select select "149"
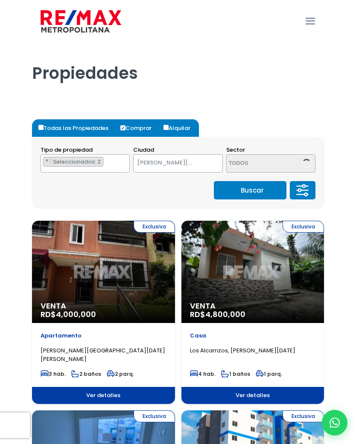
select select "149"
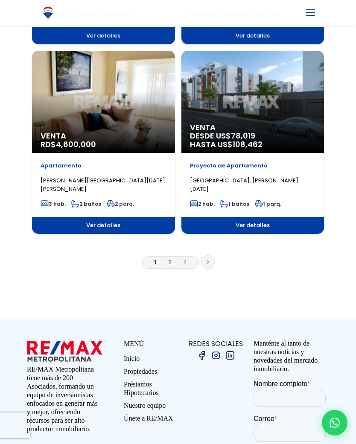
scroll to position [1494, 0]
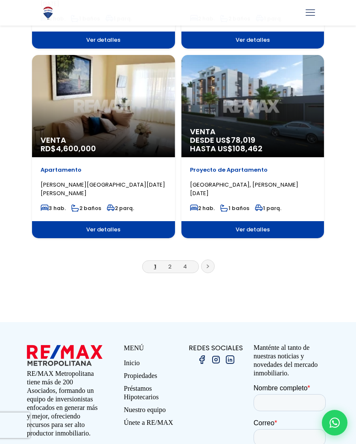
click at [207, 266] on link at bounding box center [208, 267] width 14 height 14
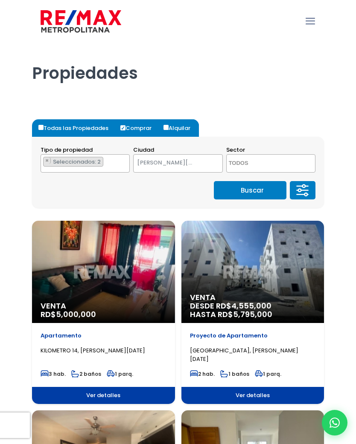
select select "149"
select select
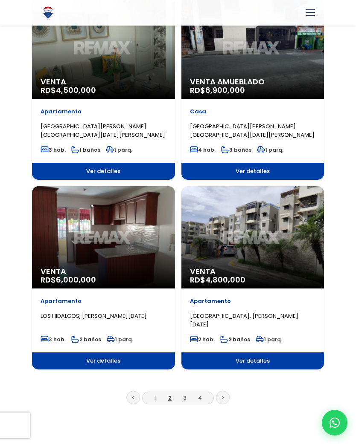
scroll to position [1375, 0]
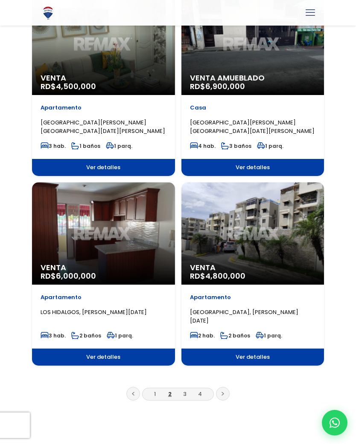
click at [261, 237] on div "Venta RD$ 4,800,000" at bounding box center [252, 234] width 143 height 102
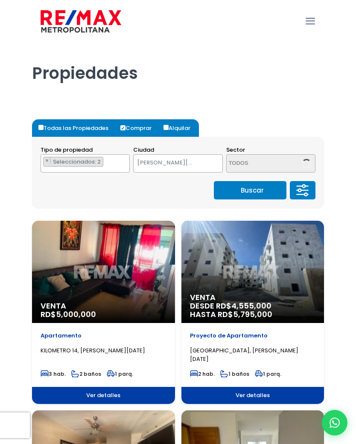
select select "149"
